Goal: Task Accomplishment & Management: Complete application form

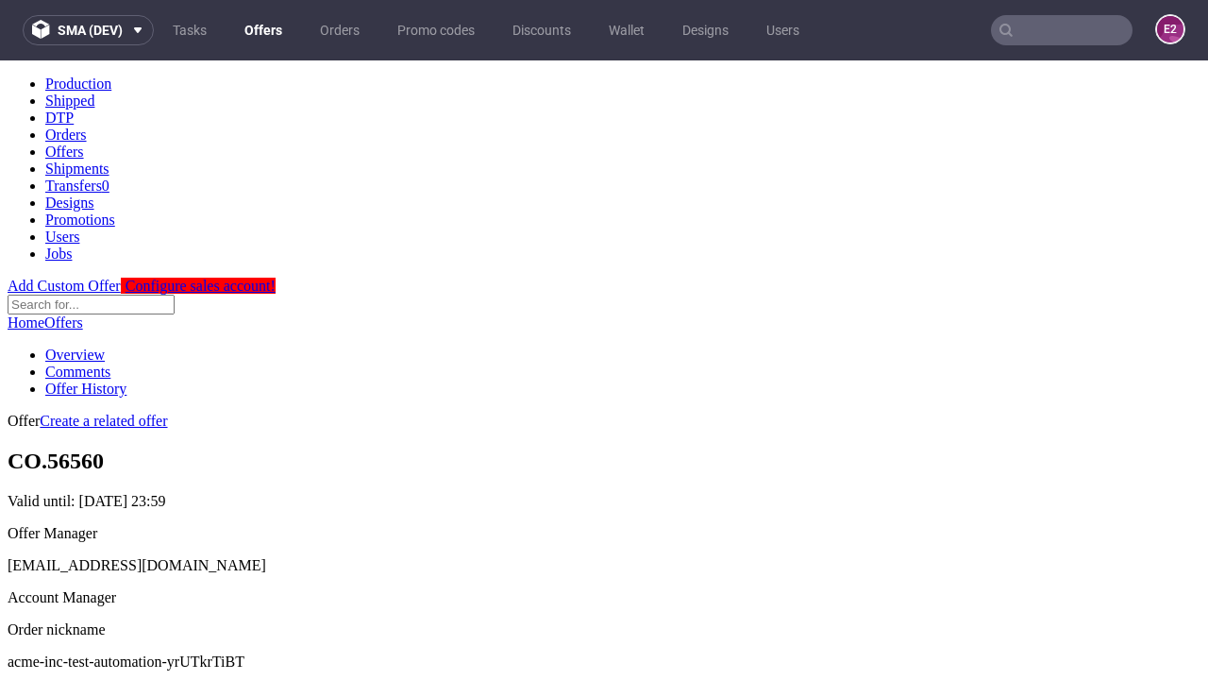
scroll to position [187, 0]
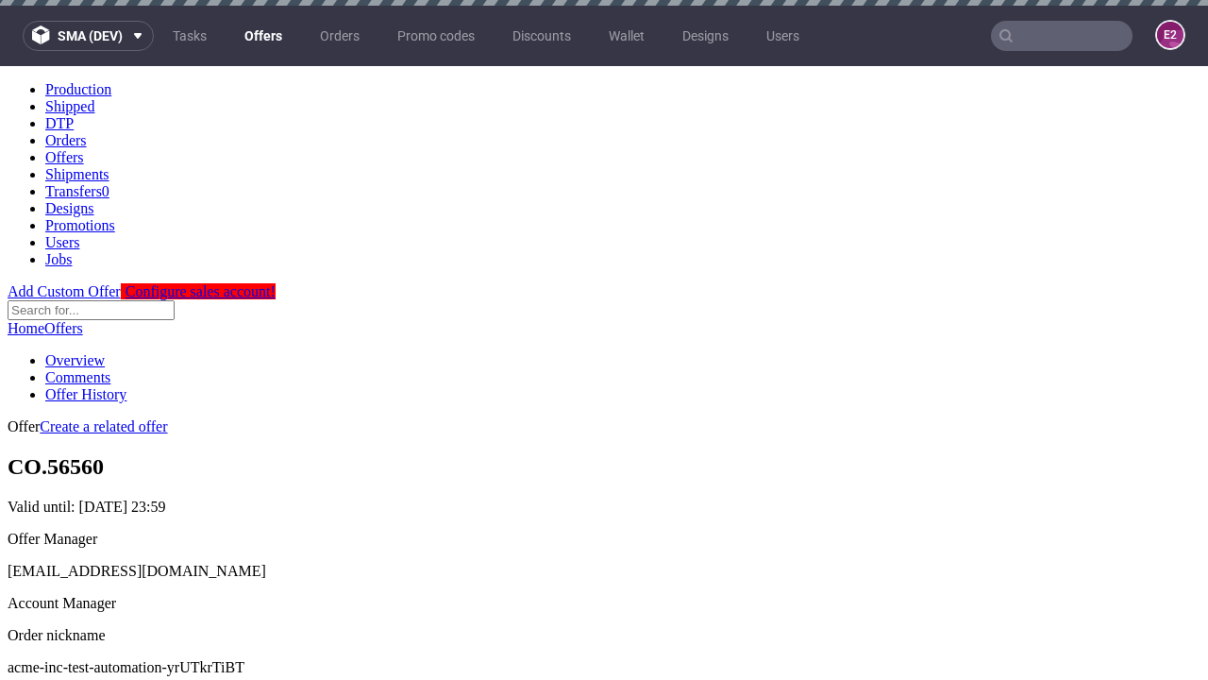
scroll to position [6, 0]
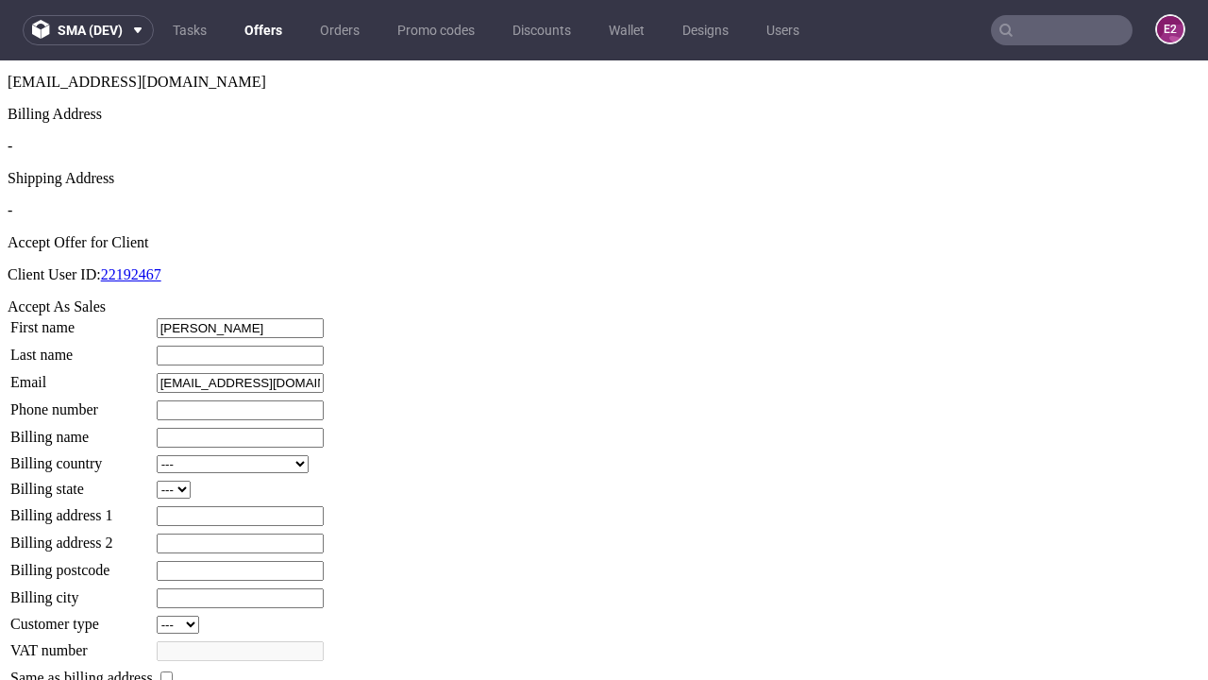
type input "Elinore"
type input "Considine"
type input "1509813888"
type input "Antonette20"
select select "13"
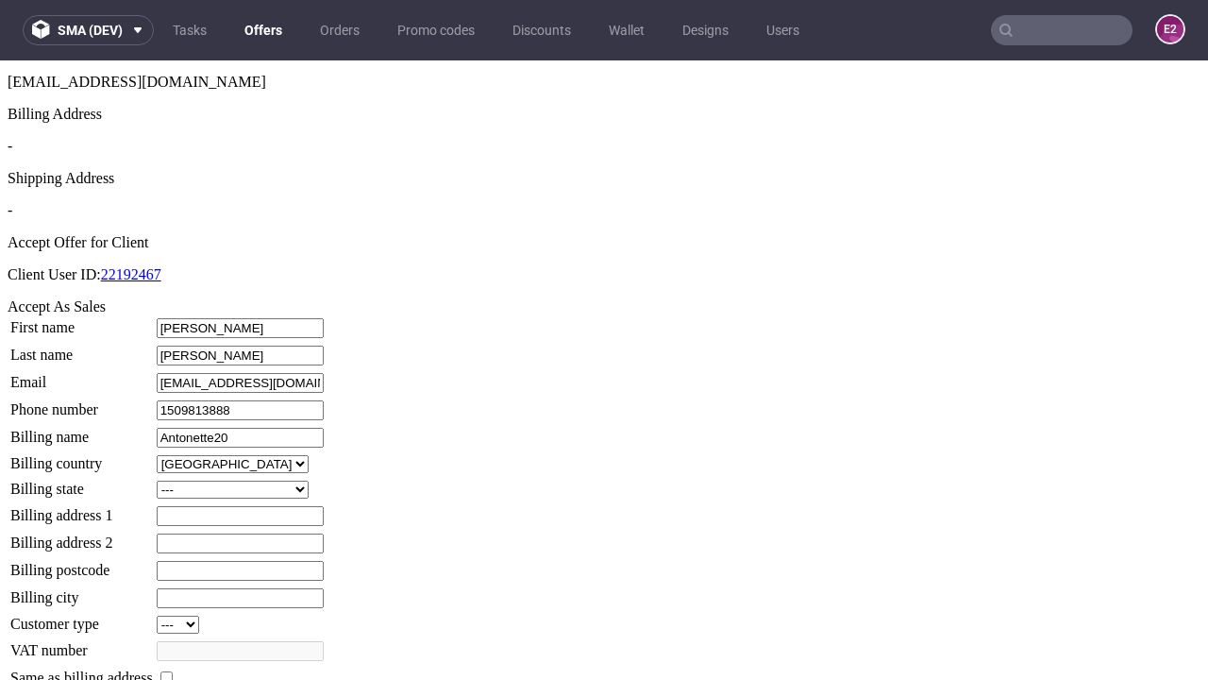
select select "132"
type input "Antonette20"
type input "1 Jarvis Place"
type input "LD6 7GZ"
type input "Great Schinneringham"
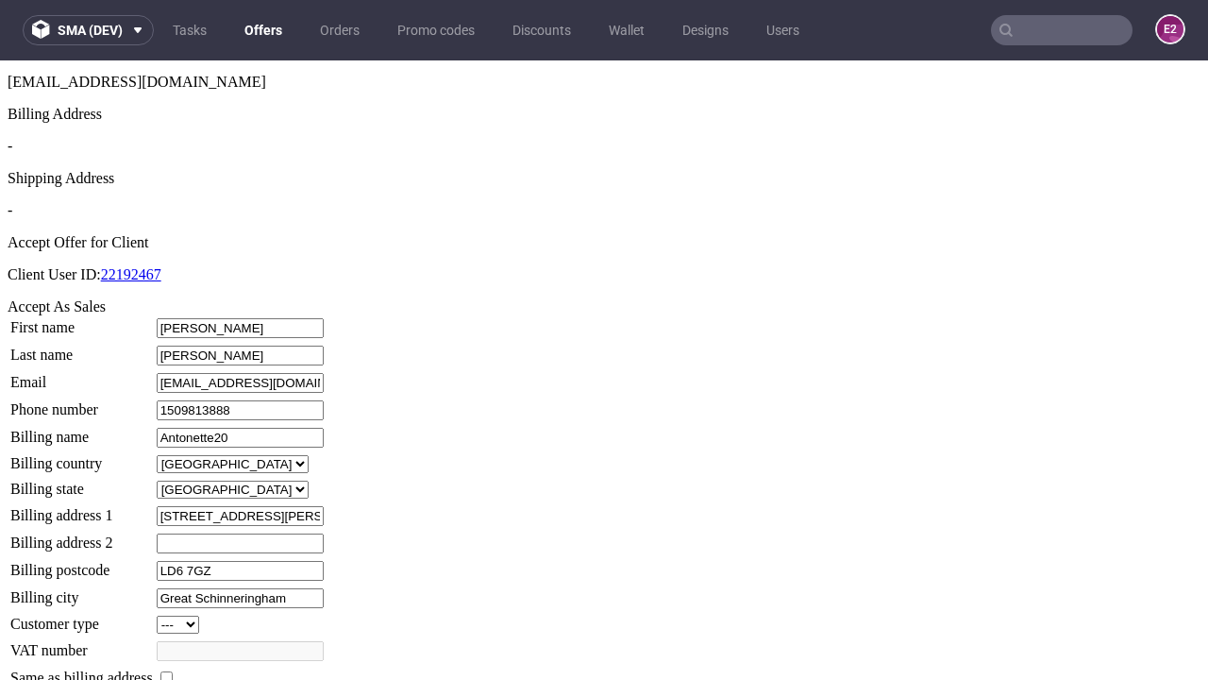
click at [173, 671] on input "checkbox" at bounding box center [166, 677] width 12 height 12
checkbox input "true"
type input "Antonette20"
select select "13"
type input "1 Jarvis Place"
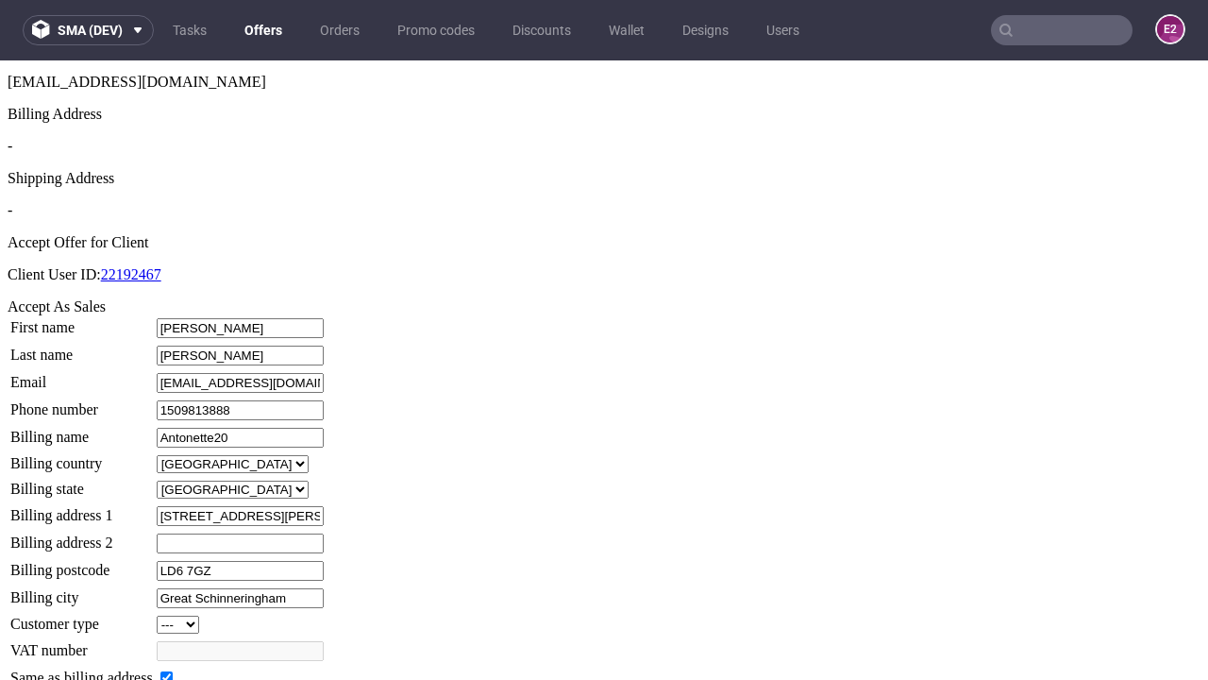
type input "LD6 7GZ"
type input "Great Schinneringham"
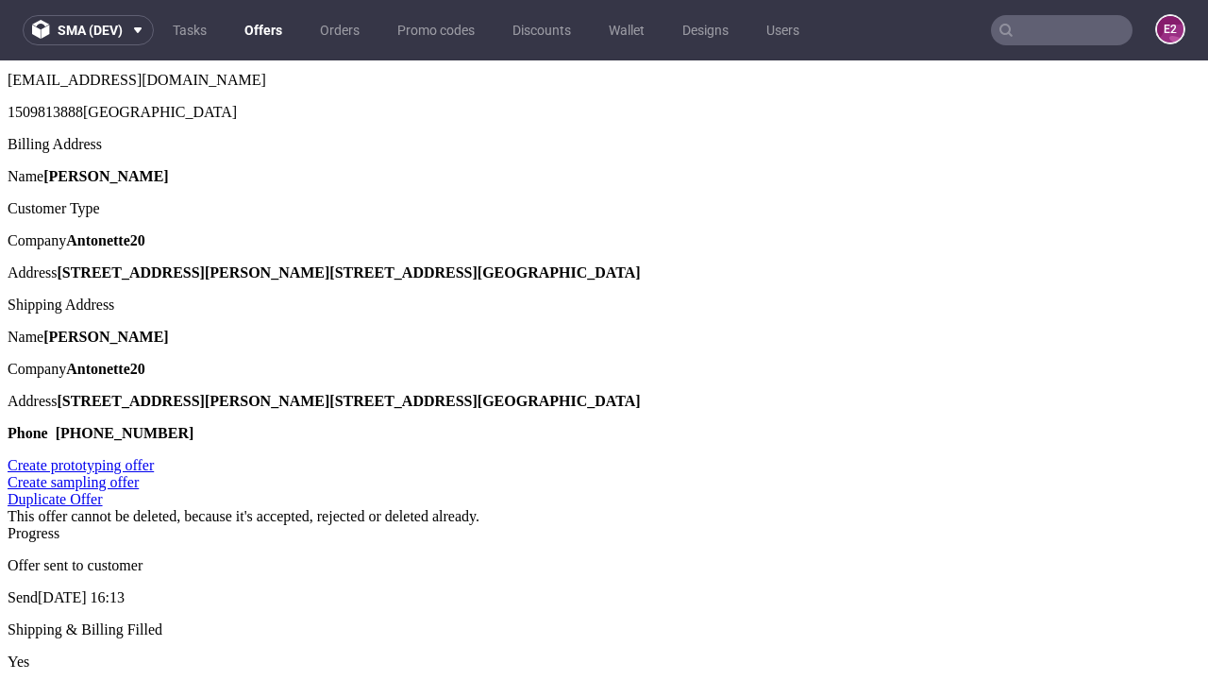
scroll to position [0, 0]
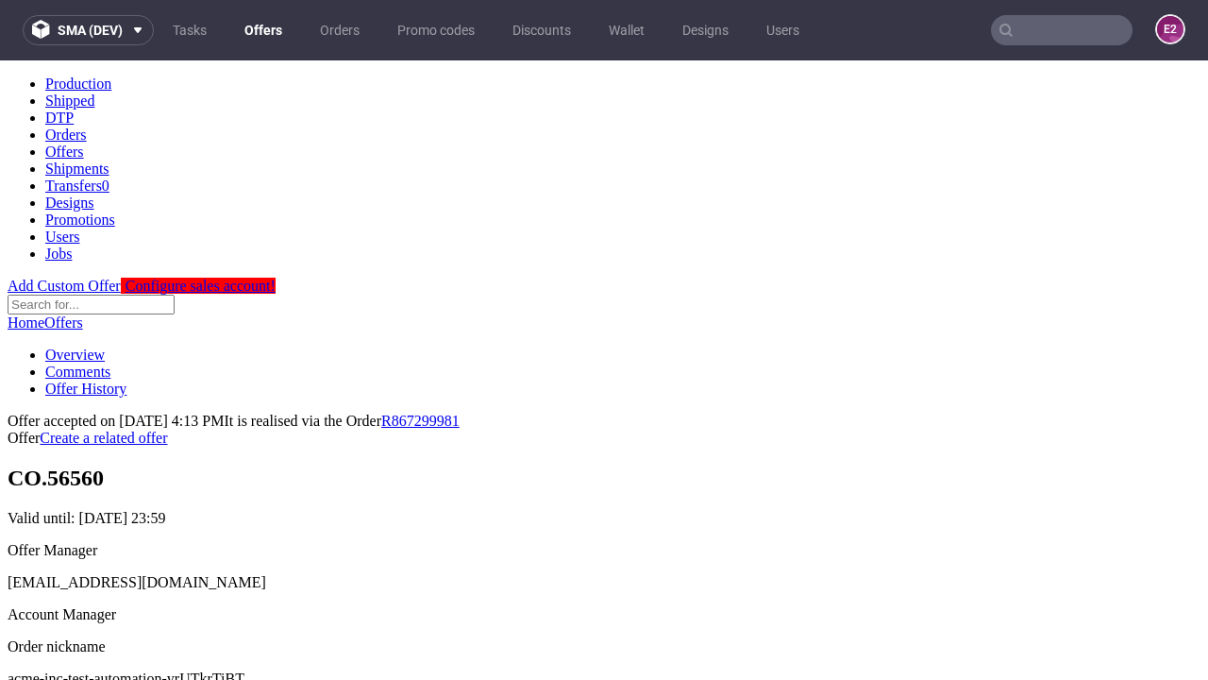
type input "[DATE]"
select select "12214305"
type input "In progress..."
